Goal: Information Seeking & Learning: Understand process/instructions

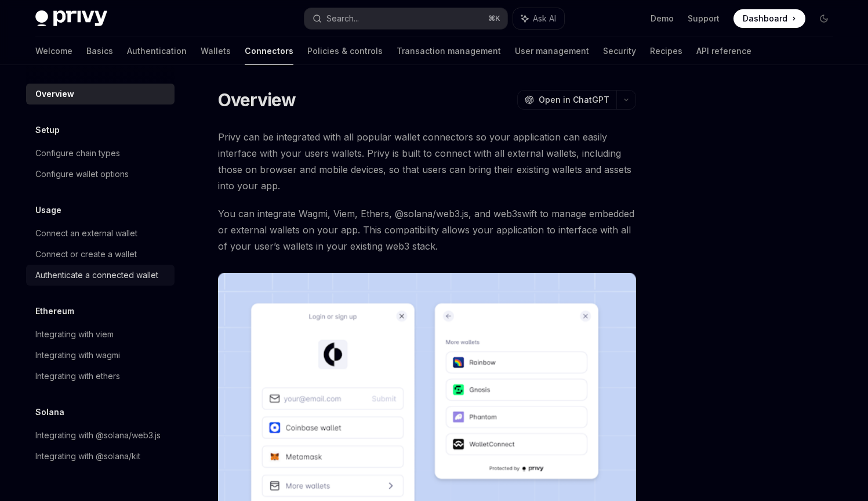
click at [113, 274] on div "Authenticate a connected wallet" at bounding box center [96, 275] width 123 height 14
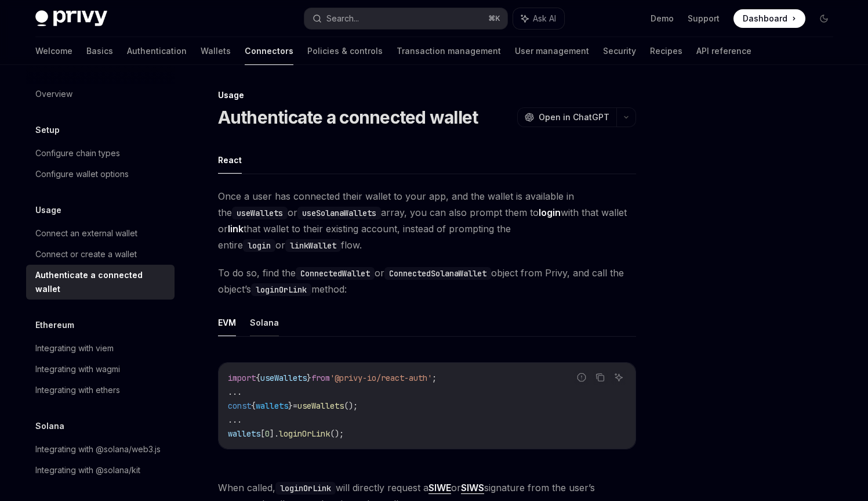
click at [265, 324] on button "Solana" at bounding box center [264, 322] width 29 height 27
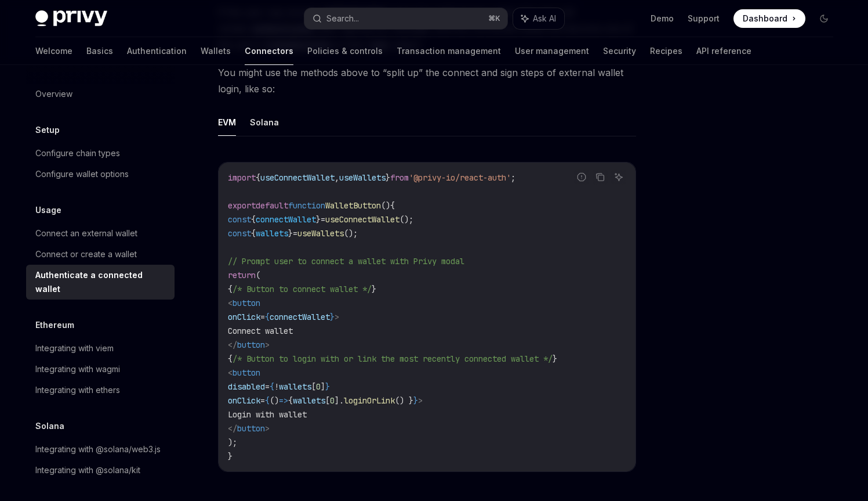
scroll to position [567, 0]
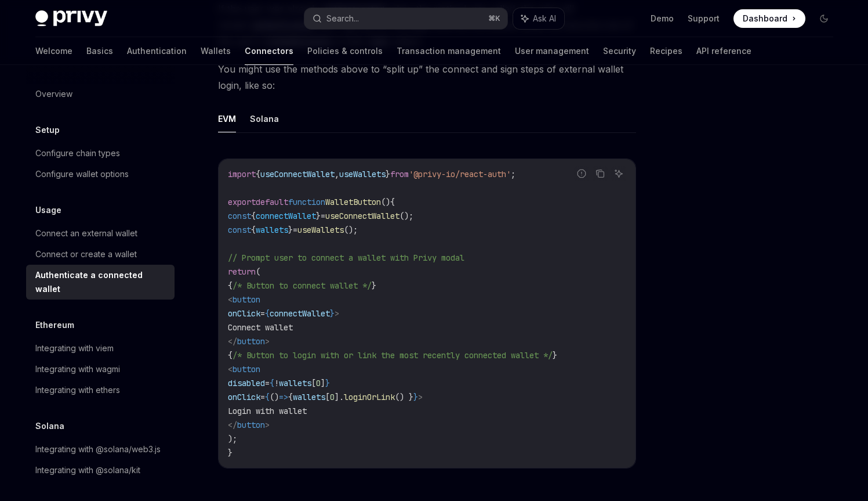
click at [143, 49] on div "Welcome Basics Authentication Wallets Connectors Policies & controls Transactio…" at bounding box center [393, 51] width 716 height 28
click at [201, 52] on link "Wallets" at bounding box center [216, 51] width 30 height 28
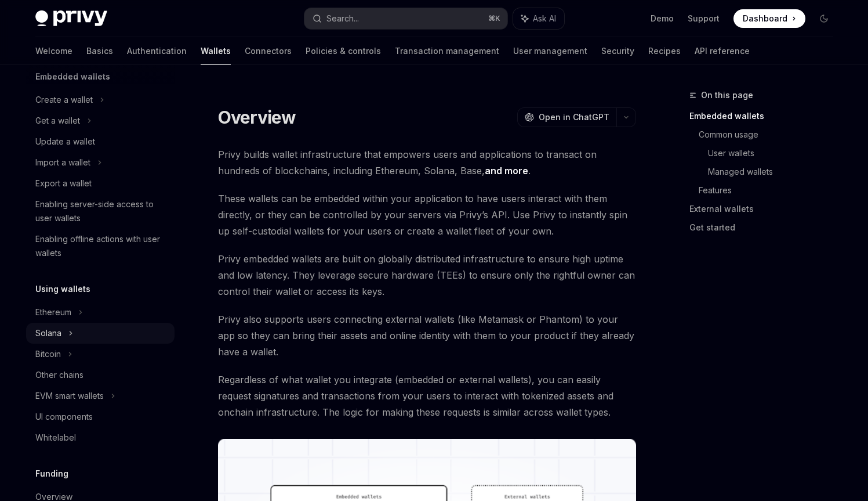
scroll to position [80, 0]
click at [69, 338] on icon at bounding box center [70, 333] width 5 height 14
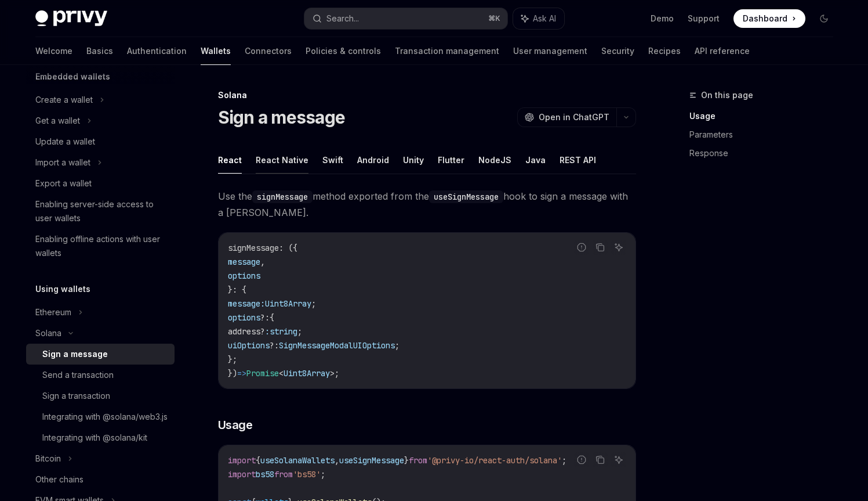
click at [299, 168] on button "React Native" at bounding box center [282, 159] width 53 height 27
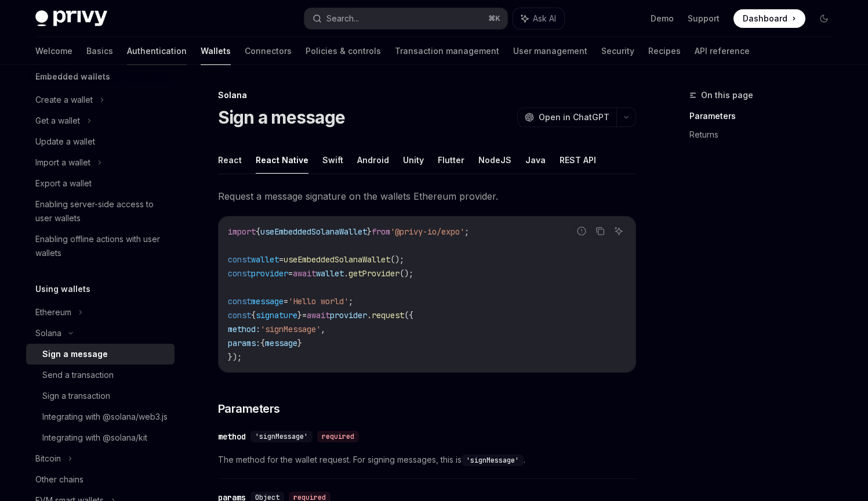
click at [127, 45] on link "Authentication" at bounding box center [157, 51] width 60 height 28
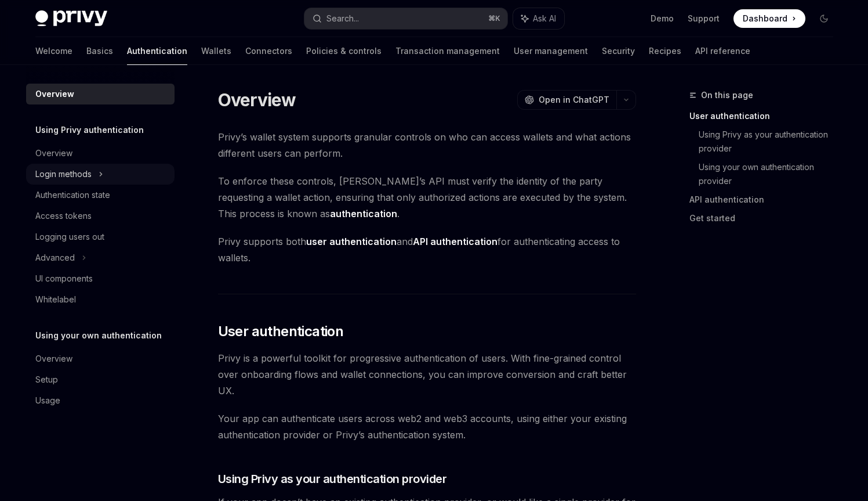
click at [88, 173] on div "Login methods" at bounding box center [63, 174] width 56 height 14
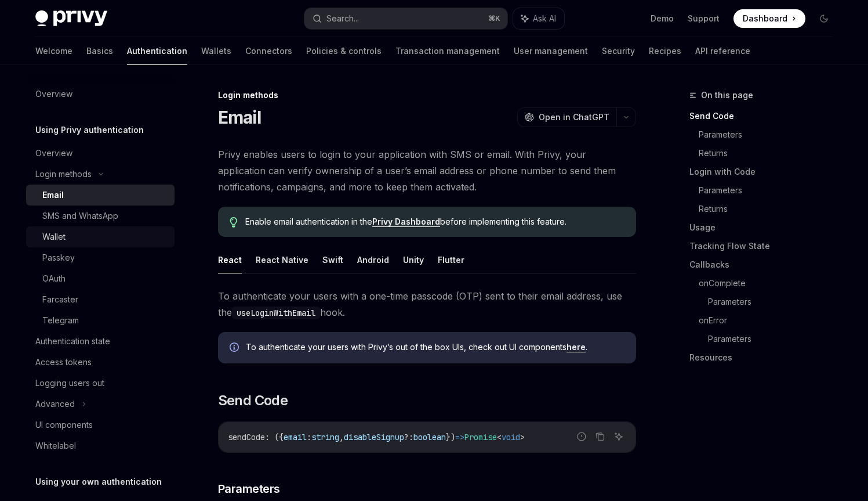
click at [81, 231] on div "Wallet" at bounding box center [104, 237] width 125 height 14
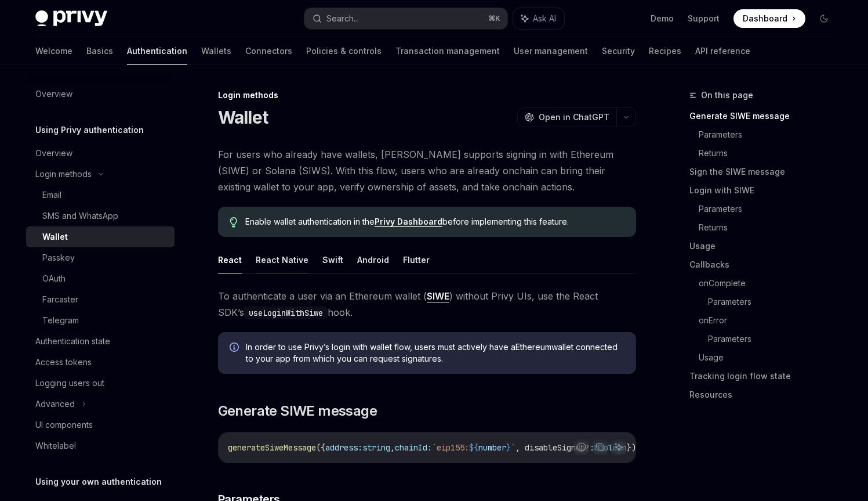
click at [280, 255] on button "React Native" at bounding box center [282, 259] width 53 height 27
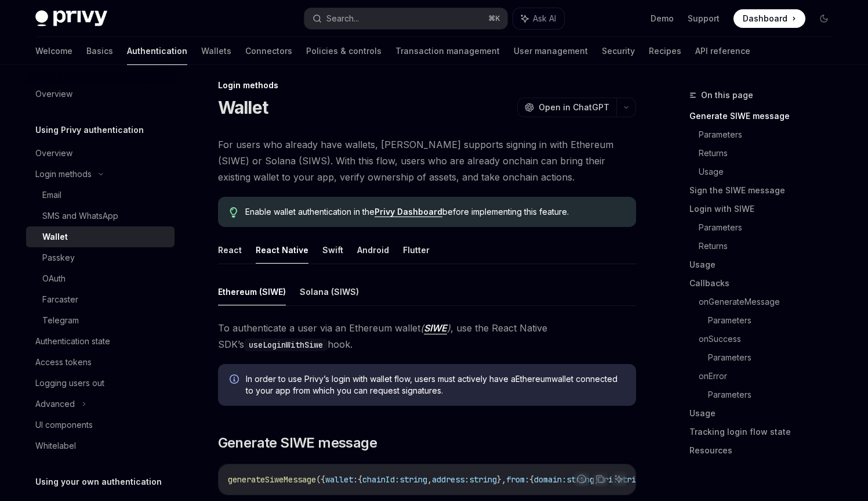
scroll to position [22, 0]
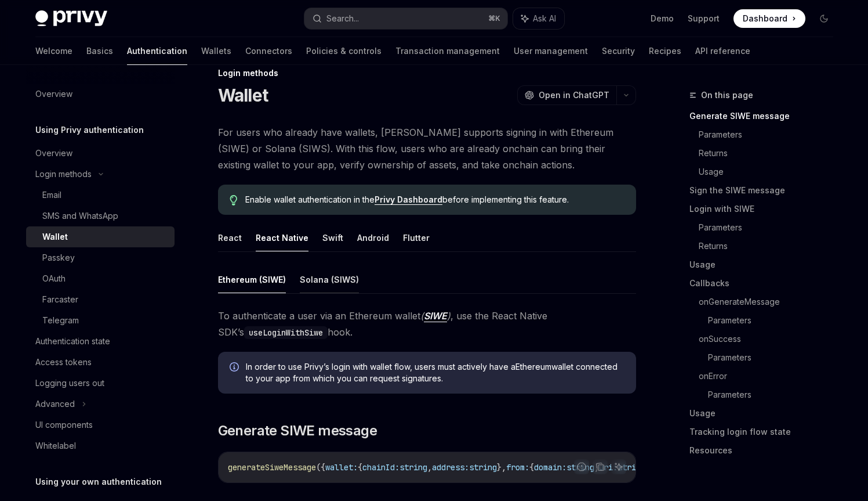
click at [315, 282] on button "Solana (SIWS)" at bounding box center [329, 279] width 59 height 27
type textarea "*"
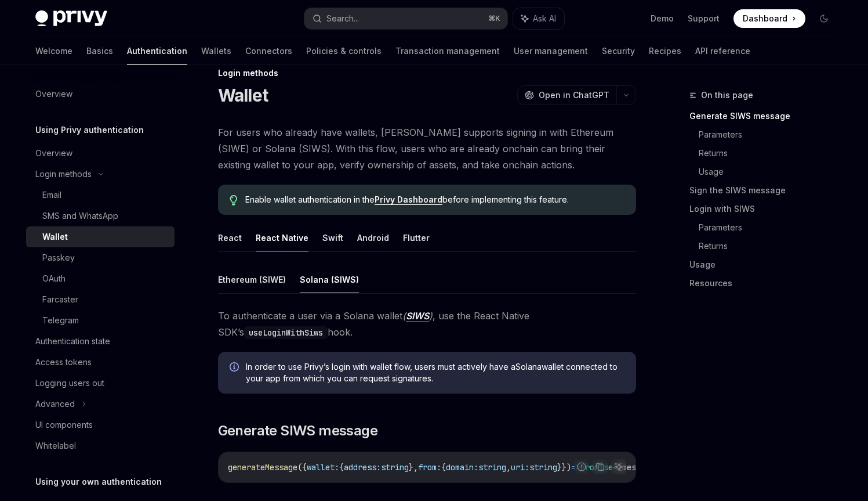
click at [291, 311] on span "To authenticate a user via a Solana wallet ( SIWS ) , use the React Native SDK’…" at bounding box center [427, 323] width 418 height 32
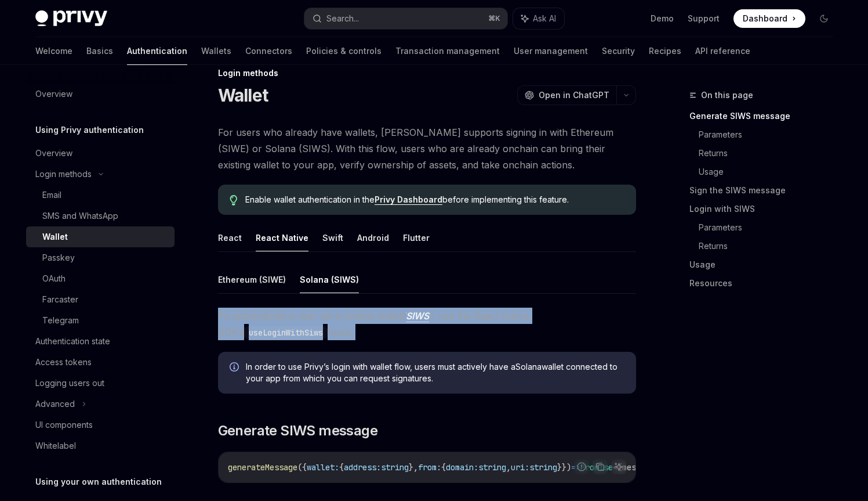
click at [291, 311] on span "To authenticate a user via a Solana wallet ( SIWS ) , use the React Native SDK’…" at bounding box center [427, 323] width 418 height 32
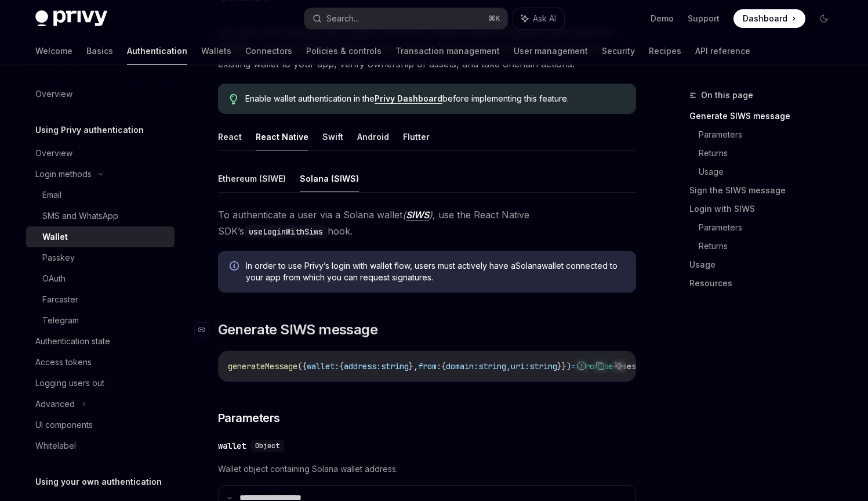
click at [338, 323] on span "Generate SIWS message" at bounding box center [298, 329] width 160 height 19
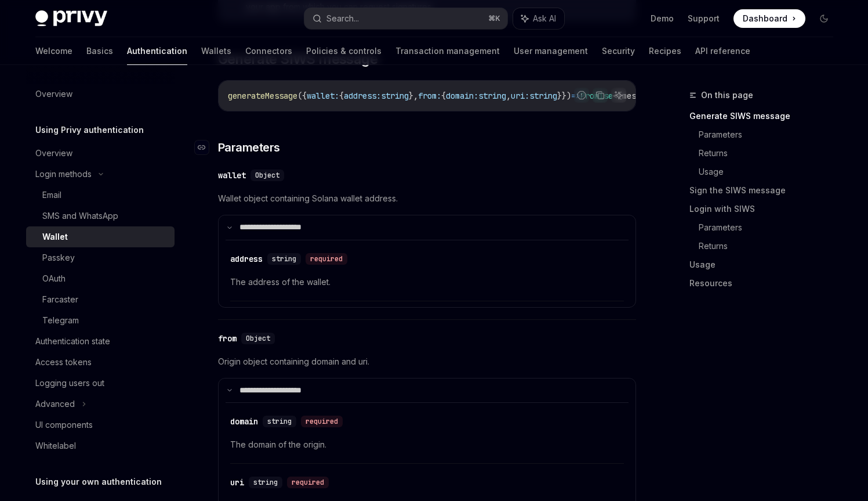
scroll to position [392, 0]
click at [363, 110] on div "generateMessage ({ wallet: { address: string }, from: { domain: string , uri: s…" at bounding box center [427, 97] width 417 height 30
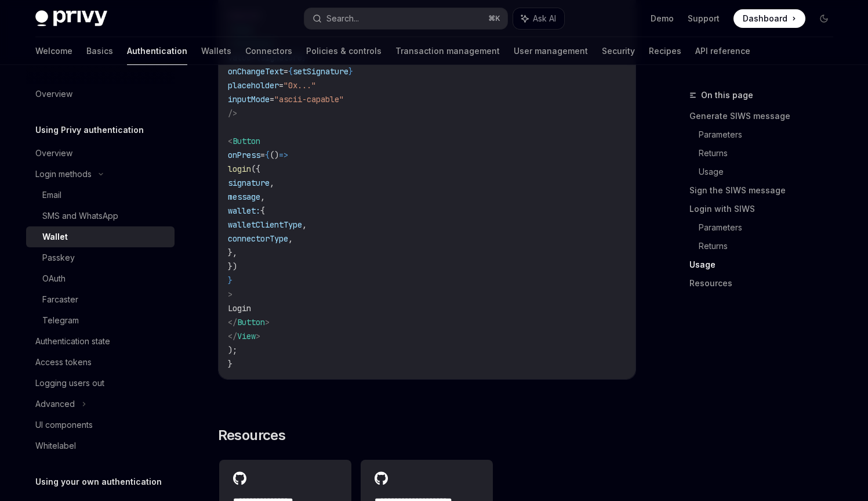
scroll to position [2549, 0]
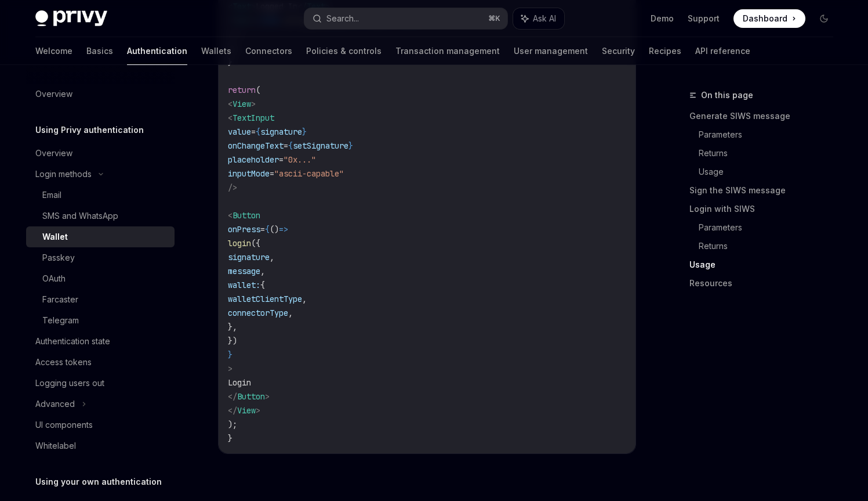
click at [302, 304] on span "walletClientType" at bounding box center [265, 299] width 74 height 10
copy span "walletClientType"
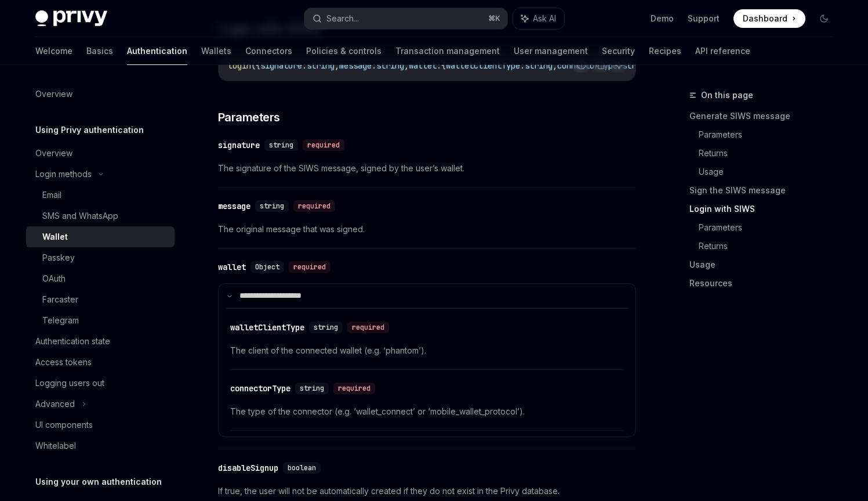
scroll to position [1713, 0]
click at [389, 418] on span "The type of the connector (e.g. ‘wallet_connect’ or ‘mobile_wallet_protocol’)." at bounding box center [427, 411] width 394 height 14
click at [452, 418] on span "The type of the connector (e.g. ‘wallet_connect’ or ‘mobile_wallet_protocol’)." at bounding box center [427, 411] width 394 height 14
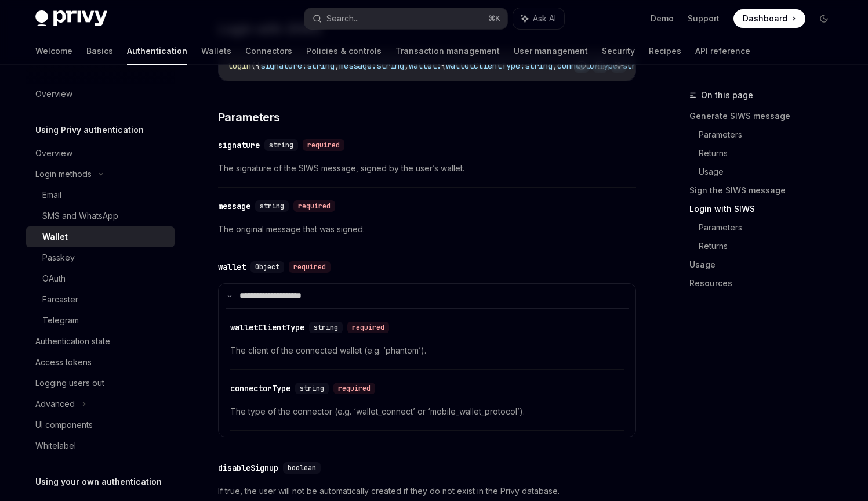
click at [310, 418] on span "The type of the connector (e.g. ‘wallet_connect’ or ‘mobile_wallet_protocol’)." at bounding box center [427, 411] width 394 height 14
click at [310, 417] on span "The type of the connector (e.g. ‘wallet_connect’ or ‘mobile_wallet_protocol’)." at bounding box center [427, 411] width 394 height 14
click at [376, 418] on span "The type of the connector (e.g. ‘wallet_connect’ or ‘mobile_wallet_protocol’)." at bounding box center [427, 411] width 394 height 14
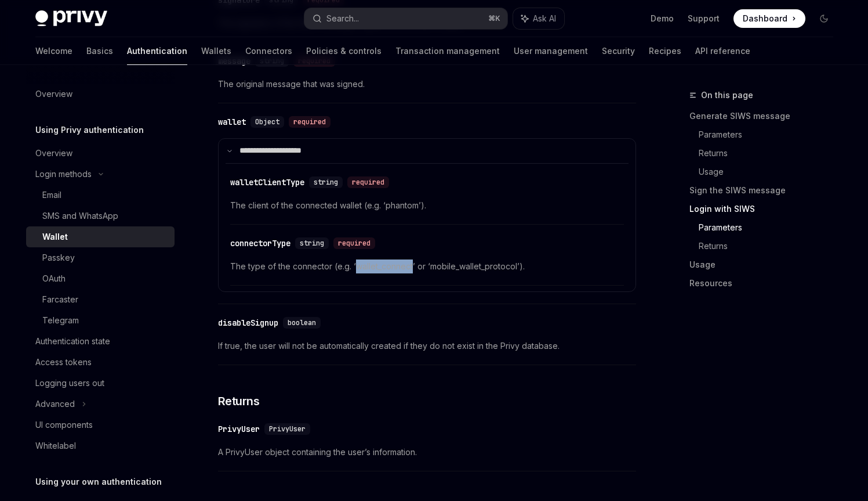
scroll to position [1858, 0]
click at [293, 273] on span "The type of the connector (e.g. ‘wallet_connect’ or ‘mobile_wallet_protocol’)." at bounding box center [427, 266] width 394 height 14
drag, startPoint x: 293, startPoint y: 275, endPoint x: 372, endPoint y: 277, distance: 79.5
click at [372, 273] on span "The type of the connector (e.g. ‘wallet_connect’ or ‘mobile_wallet_protocol’)." at bounding box center [427, 266] width 394 height 14
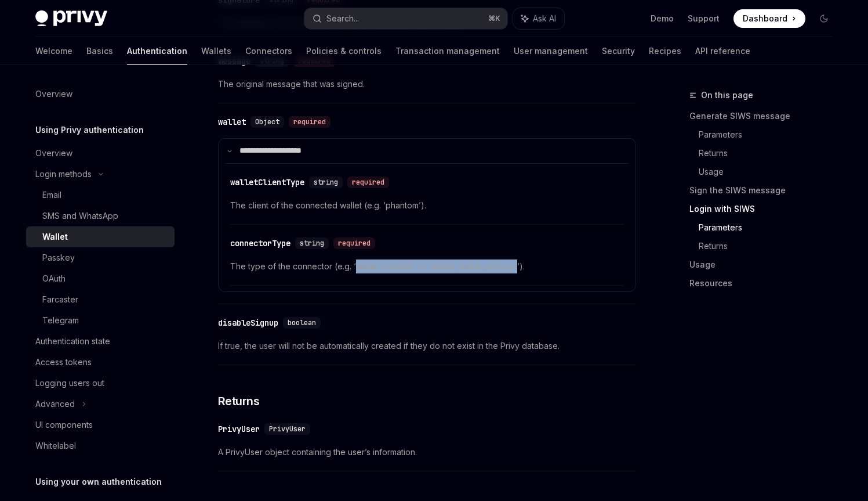
drag, startPoint x: 372, startPoint y: 277, endPoint x: 460, endPoint y: 277, distance: 87.6
click at [460, 273] on span "The type of the connector (e.g. ‘wallet_connect’ or ‘mobile_wallet_protocol’)." at bounding box center [427, 266] width 394 height 14
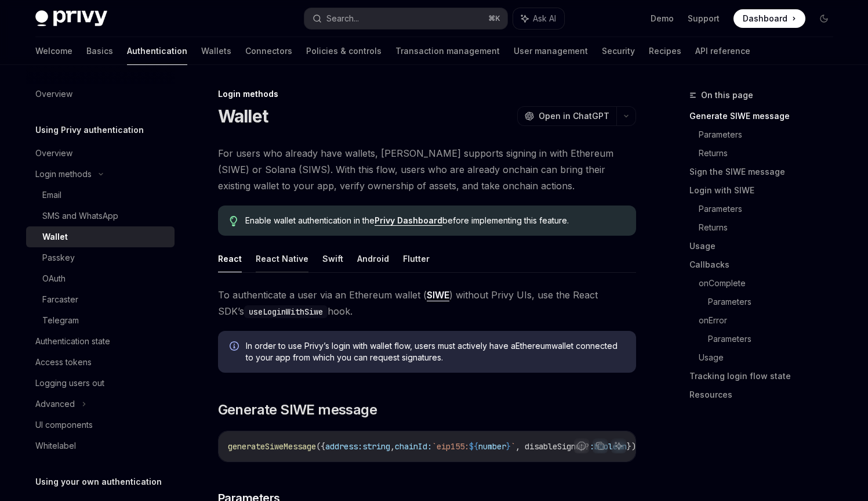
scroll to position [2, 0]
click at [295, 256] on button "React Native" at bounding box center [282, 257] width 53 height 27
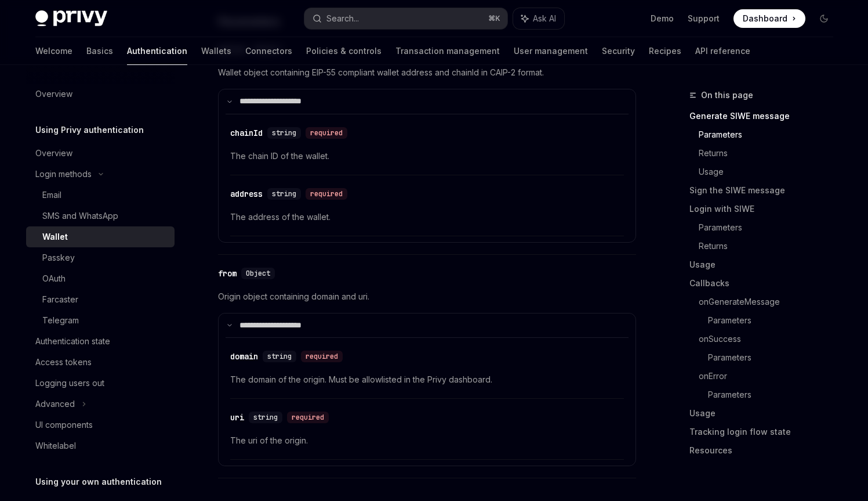
scroll to position [517, 0]
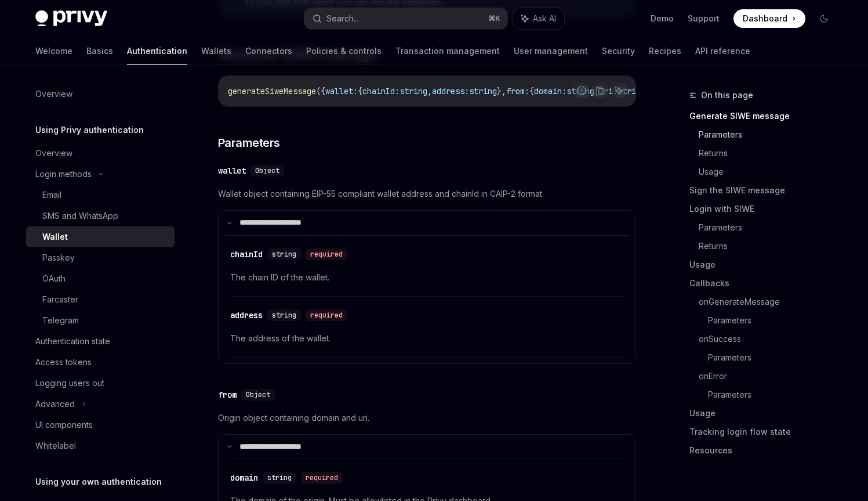
click at [728, 141] on link "Parameters" at bounding box center [771, 134] width 144 height 19
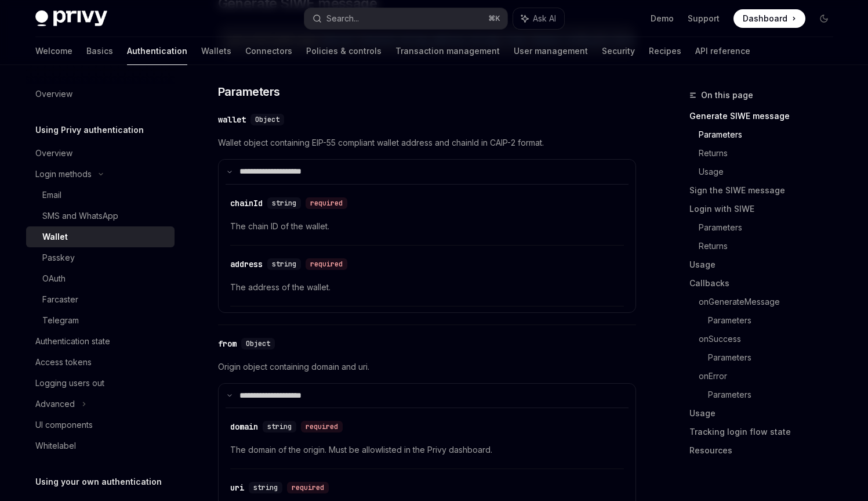
click at [728, 141] on link "Parameters" at bounding box center [771, 134] width 144 height 19
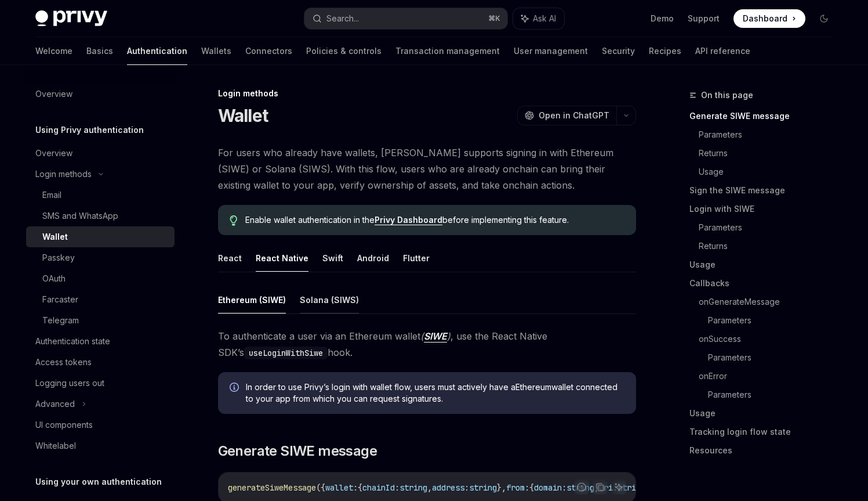
scroll to position [2, 0]
click at [321, 298] on button "Solana (SIWS)" at bounding box center [329, 298] width 59 height 27
type textarea "*"
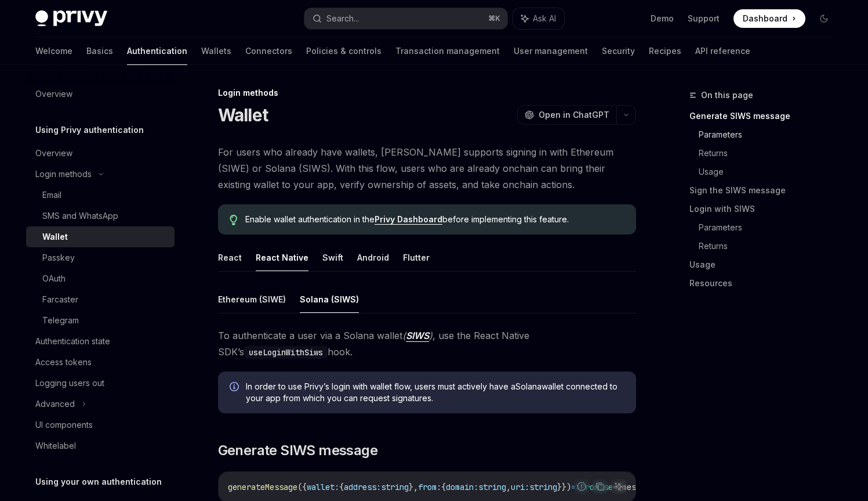
click at [708, 128] on link "Parameters" at bounding box center [771, 134] width 144 height 19
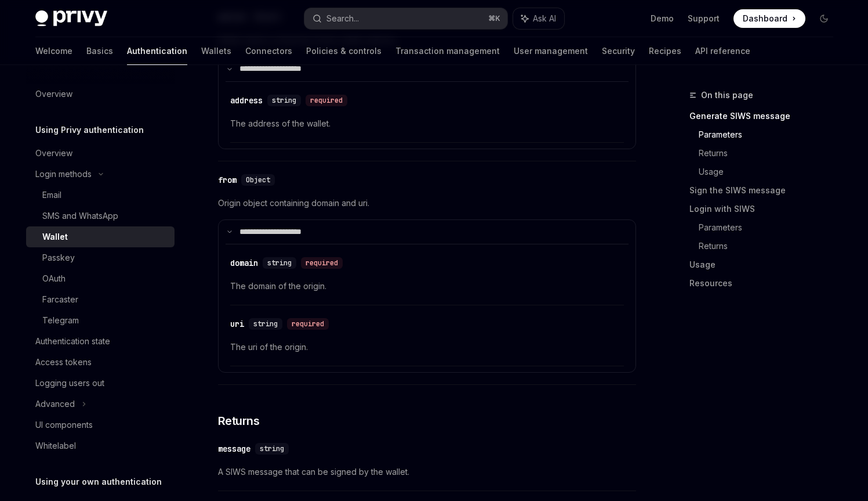
scroll to position [597, 0]
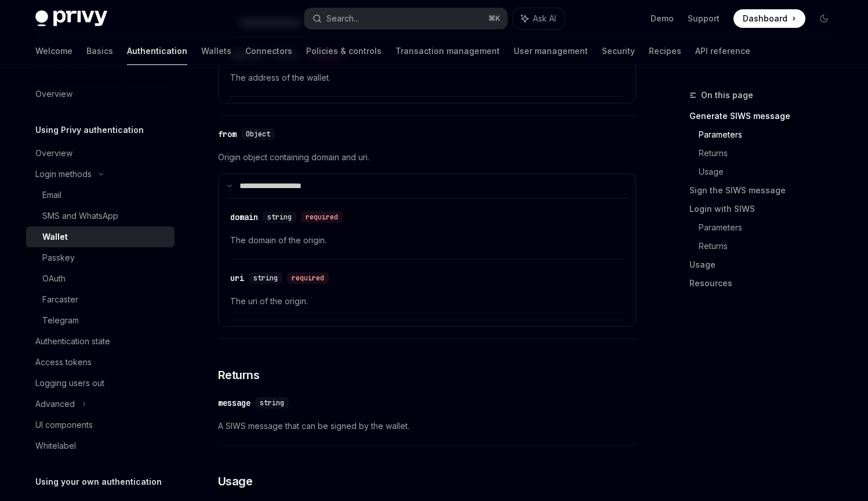
click at [321, 162] on span "Origin object containing domain and uri." at bounding box center [427, 157] width 418 height 14
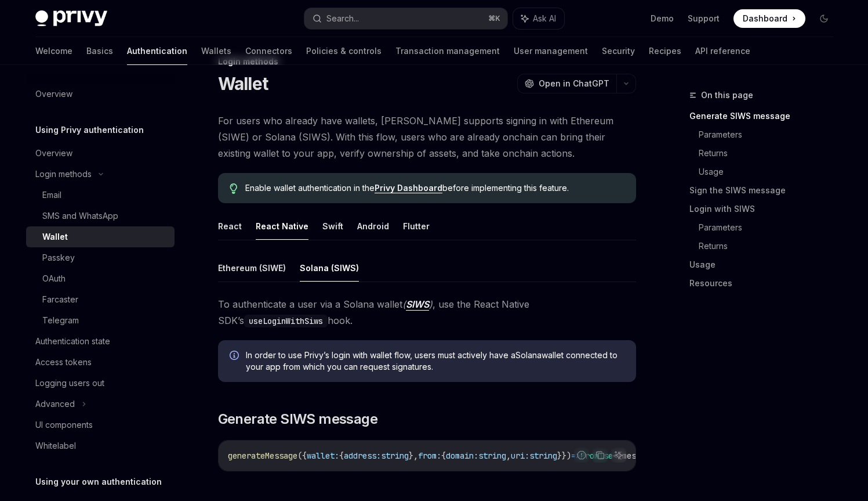
scroll to position [0, 0]
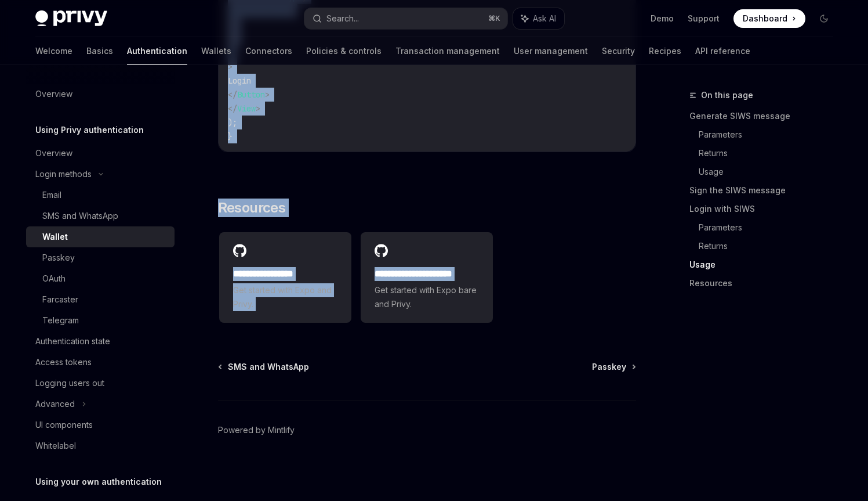
scroll to position [2860, 0]
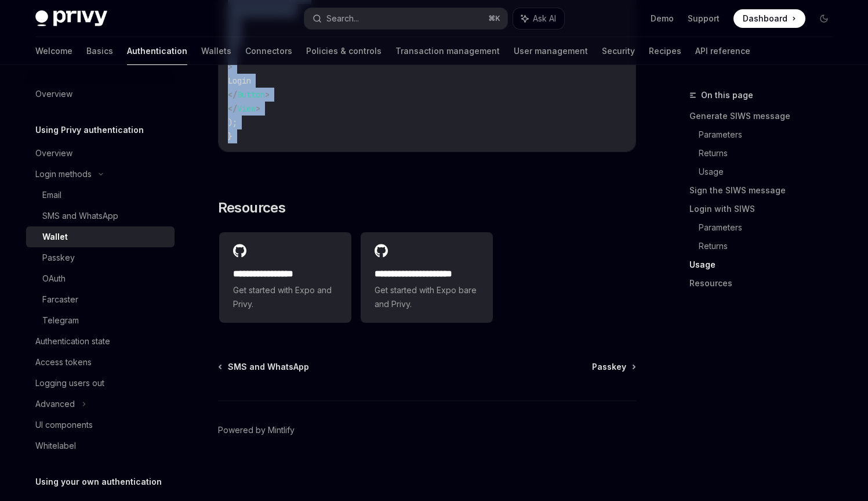
drag, startPoint x: 324, startPoint y: 135, endPoint x: 296, endPoint y: 145, distance: 29.0
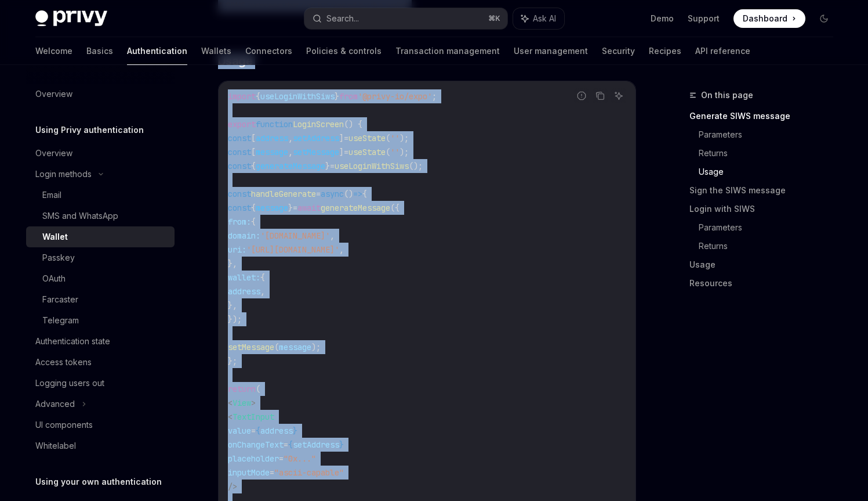
scroll to position [1012, 0]
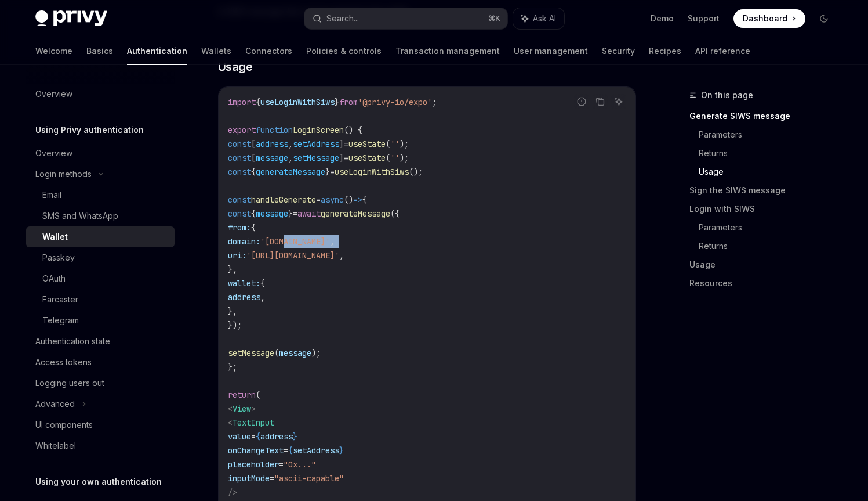
click at [325, 240] on code "import { useLoginWithSiws } from '@privy-io/expo' ; export function LoginScreen…" at bounding box center [427, 345] width 398 height 501
drag, startPoint x: 325, startPoint y: 240, endPoint x: 326, endPoint y: 255, distance: 15.7
click at [326, 255] on code "import { useLoginWithSiws } from '@privy-io/expo' ; export function LoginScreen…" at bounding box center [427, 345] width 398 height 501
copy code "domain: 'my-domain.com' , uri: 'https://my-domain.com' ,"
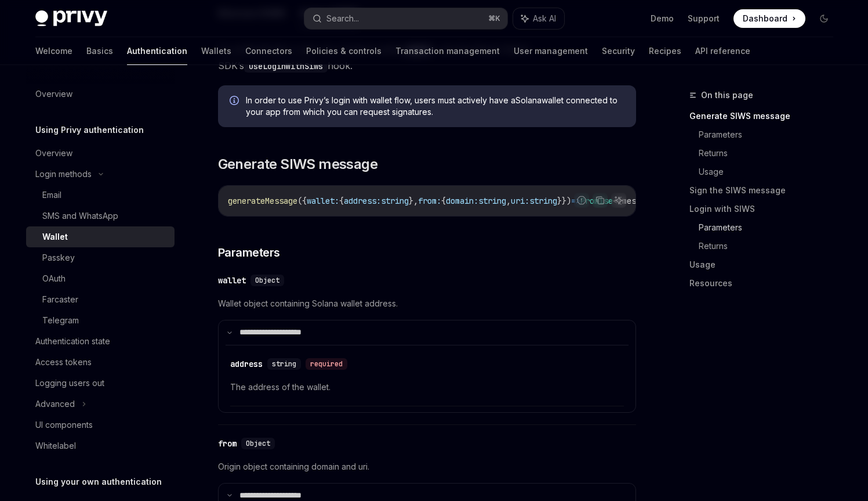
scroll to position [290, 0]
